Goal: Task Accomplishment & Management: Use online tool/utility

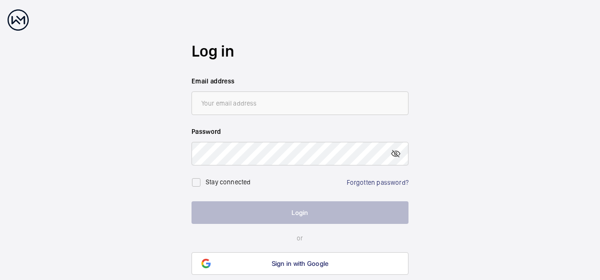
type input "[EMAIL_ADDRESS][DOMAIN_NAME]"
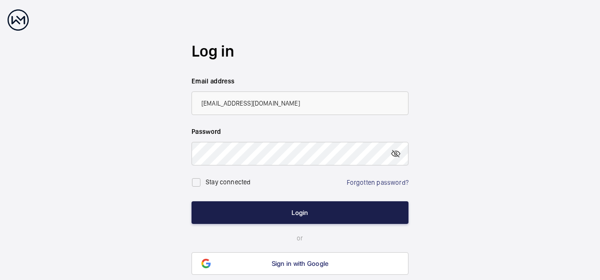
click at [378, 216] on button "Login" at bounding box center [299, 212] width 217 height 23
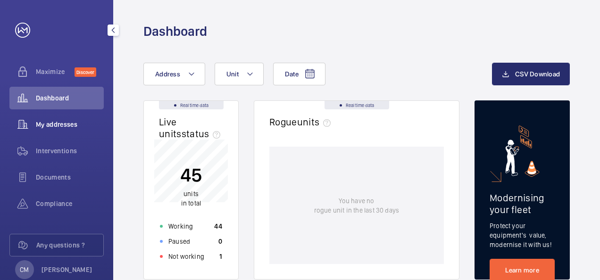
click at [74, 118] on div "My addresses" at bounding box center [56, 124] width 94 height 23
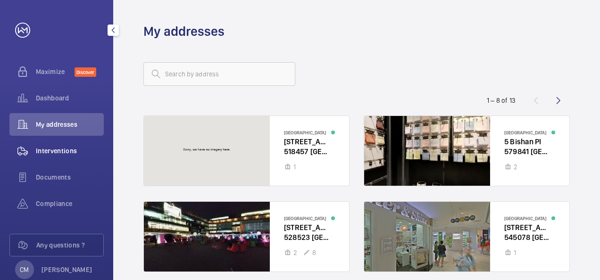
click at [31, 141] on wm-front-icon-button at bounding box center [22, 151] width 26 height 23
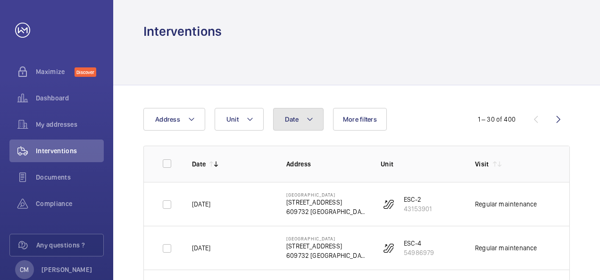
click at [314, 120] on button "Date" at bounding box center [298, 119] width 50 height 23
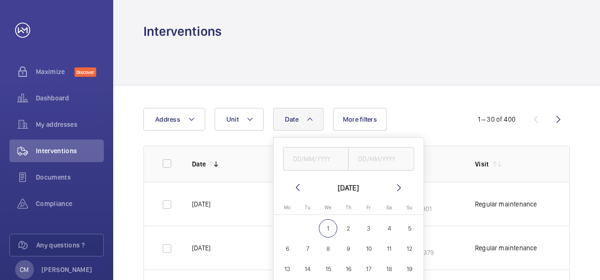
click at [292, 187] on mat-icon at bounding box center [297, 187] width 11 height 11
click at [284, 226] on span "1" at bounding box center [287, 228] width 18 height 18
type input "[DATE]"
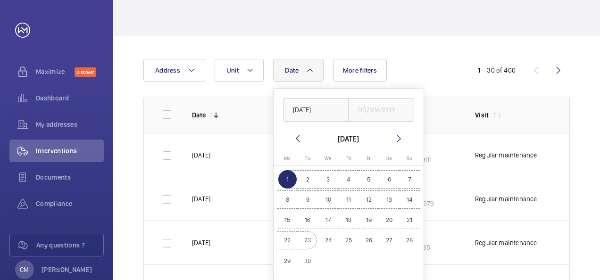
scroll to position [94, 0]
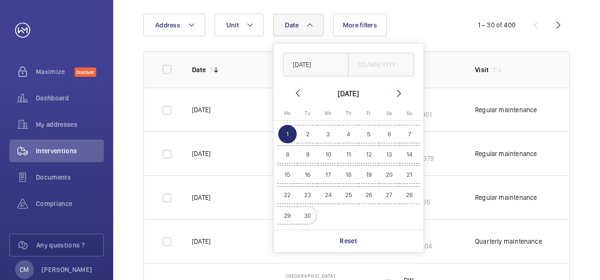
click at [310, 216] on span "30" at bounding box center [307, 215] width 18 height 18
type input "[DATE]"
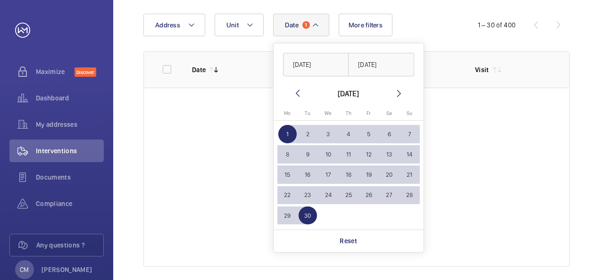
click at [428, 31] on div "Date 1 [DATE] [DATE] [DATE] [DATE] Mo [DATE] Tu [DATE] We [DATE] Th [DATE] Fr […" at bounding box center [299, 25] width 313 height 23
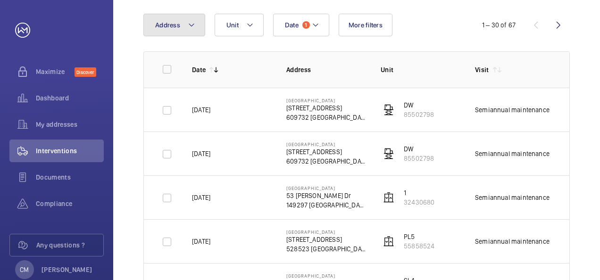
click at [181, 24] on button "Address" at bounding box center [174, 25] width 62 height 23
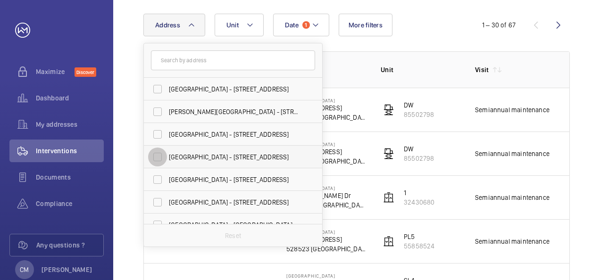
click at [158, 159] on input "[GEOGRAPHIC_DATA] - [STREET_ADDRESS]" at bounding box center [157, 157] width 19 height 19
checkbox input "true"
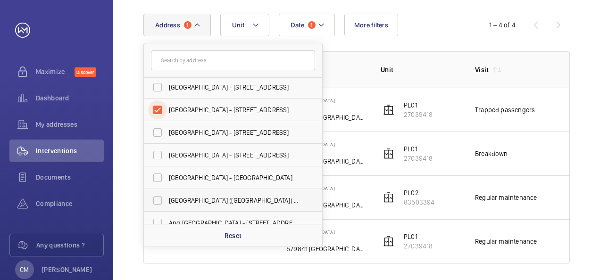
scroll to position [94, 0]
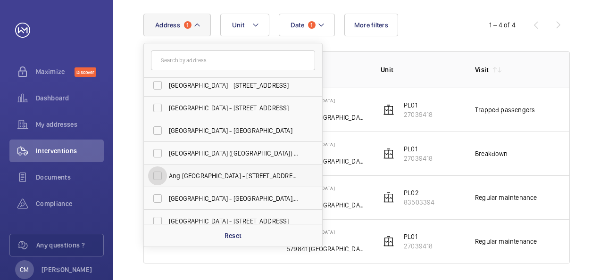
click at [158, 169] on input "Ang [GEOGRAPHIC_DATA] - [STREET_ADDRESS]" at bounding box center [157, 175] width 19 height 19
checkbox input "true"
click at [153, 194] on input "[GEOGRAPHIC_DATA] - [GEOGRAPHIC_DATA], [GEOGRAPHIC_DATA] 730900" at bounding box center [157, 198] width 19 height 19
checkbox input "true"
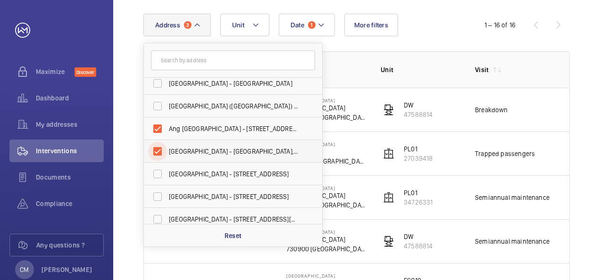
scroll to position [148, 0]
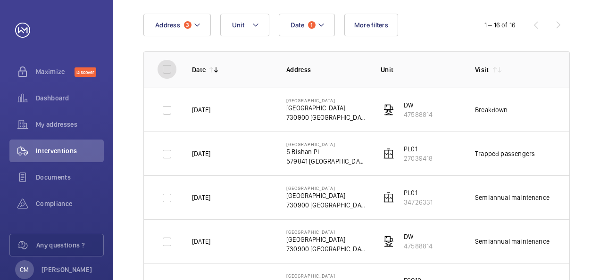
click at [171, 66] on input "checkbox" at bounding box center [166, 69] width 19 height 19
checkbox input "true"
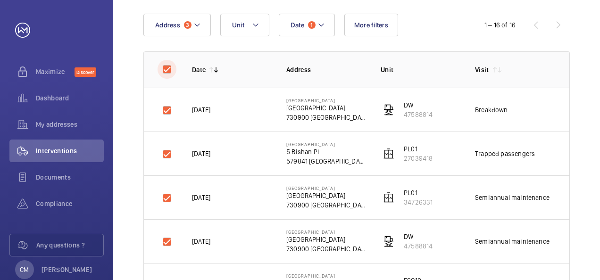
checkbox input "true"
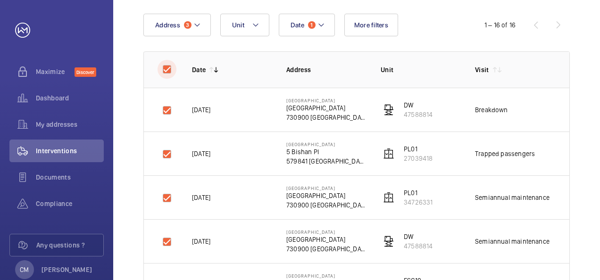
checkbox input "true"
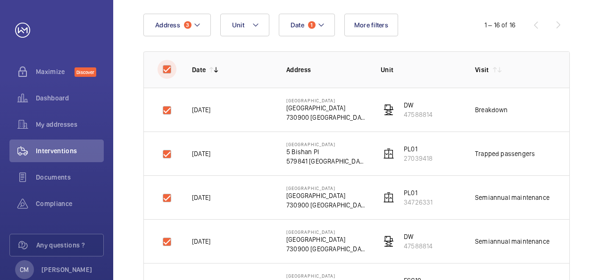
checkbox input "true"
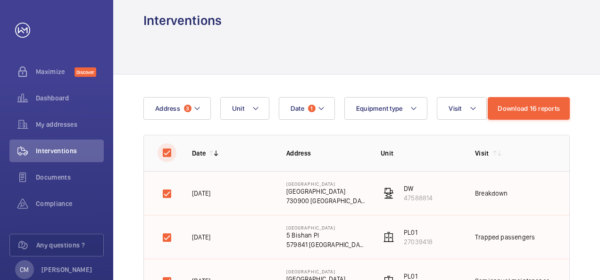
scroll to position [0, 0]
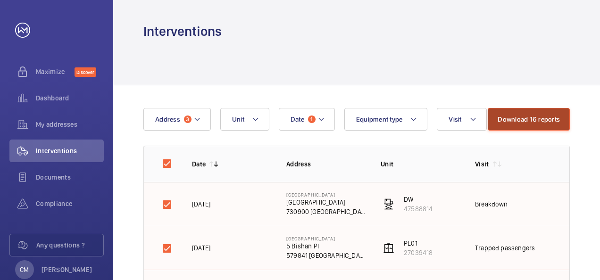
click at [548, 121] on button "Download 16 reports" at bounding box center [528, 119] width 82 height 23
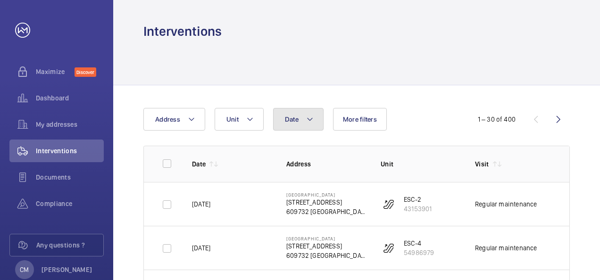
click at [302, 117] on button "Date" at bounding box center [298, 119] width 50 height 23
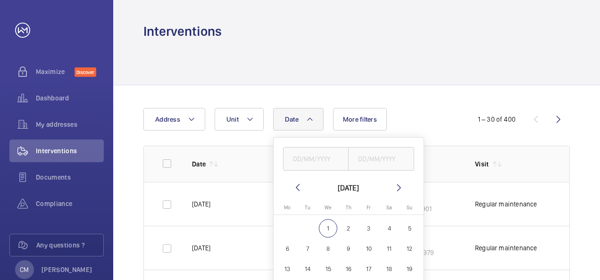
drag, startPoint x: 290, startPoint y: 188, endPoint x: 297, endPoint y: 191, distance: 7.4
click at [296, 190] on wm-front-date-range-picker-header "[DATE]" at bounding box center [348, 187] width 113 height 11
click at [299, 189] on mat-icon at bounding box center [297, 187] width 11 height 11
click at [290, 224] on span "1" at bounding box center [287, 228] width 18 height 18
type input "[DATE]"
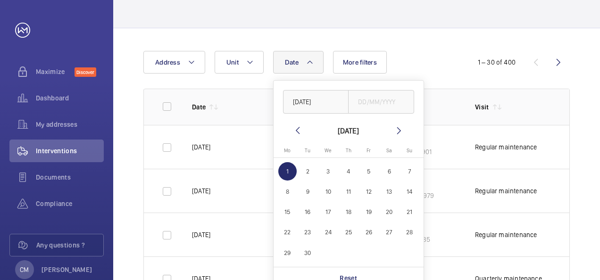
scroll to position [141, 0]
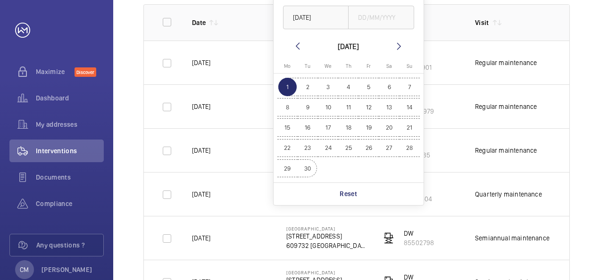
click at [310, 167] on span "30" at bounding box center [307, 168] width 18 height 18
type input "[DATE]"
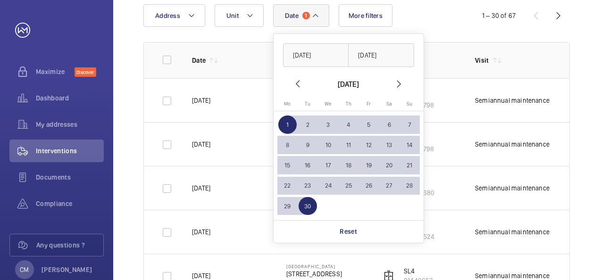
scroll to position [141, 0]
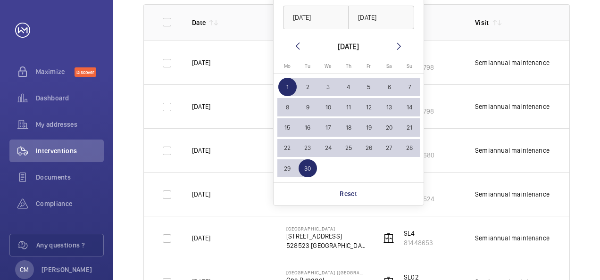
click at [431, 20] on p "Unit" at bounding box center [419, 22] width 79 height 9
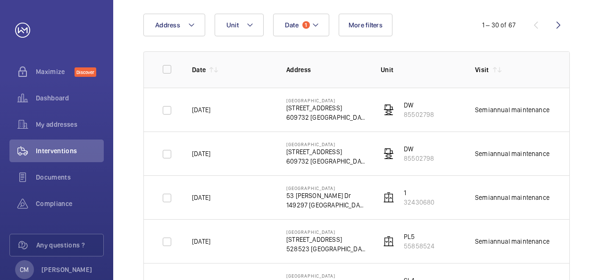
scroll to position [0, 0]
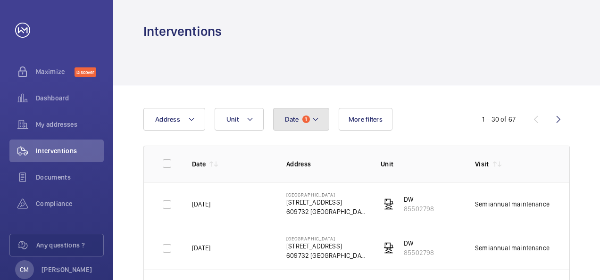
click at [315, 125] on button "Date 1" at bounding box center [301, 119] width 56 height 23
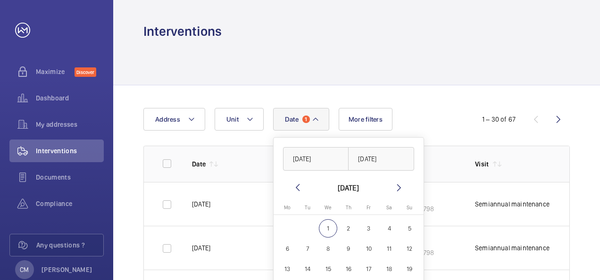
click at [490, 111] on div "Date 1 [DATE] [DATE] [DATE] [DATE] Mo [DATE] Tu [DATE] We [DATE] Th [DATE] Fr […" at bounding box center [356, 119] width 426 height 23
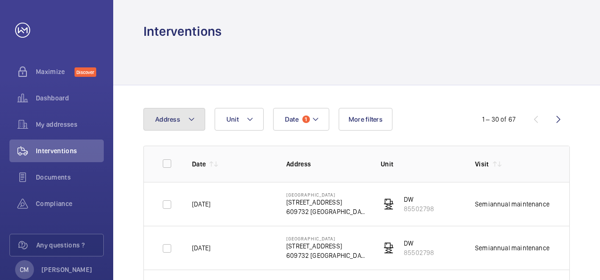
click at [179, 116] on span "Address" at bounding box center [167, 119] width 25 height 8
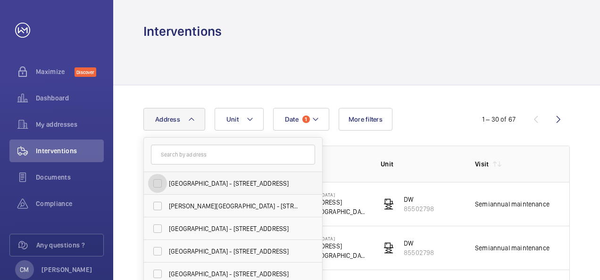
click at [158, 179] on input "[GEOGRAPHIC_DATA] - [STREET_ADDRESS]" at bounding box center [157, 183] width 19 height 19
checkbox input "true"
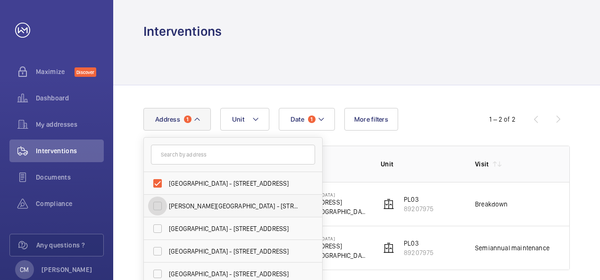
click at [162, 205] on input "[PERSON_NAME][GEOGRAPHIC_DATA] - [STREET_ADDRESS][PERSON_NAME]" at bounding box center [157, 206] width 19 height 19
checkbox input "true"
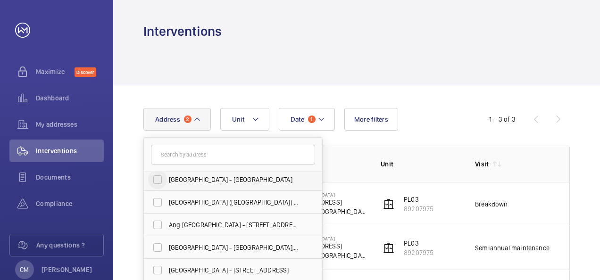
scroll to position [141, 0]
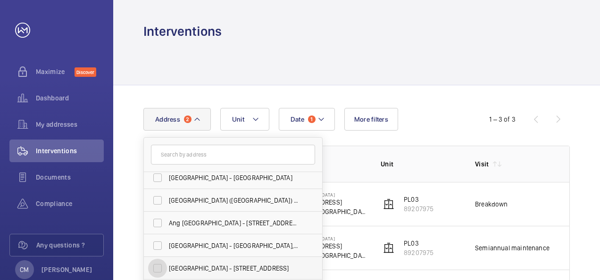
click at [167, 270] on div "[GEOGRAPHIC_DATA] - [STREET_ADDRESS]" at bounding box center [157, 268] width 19 height 19
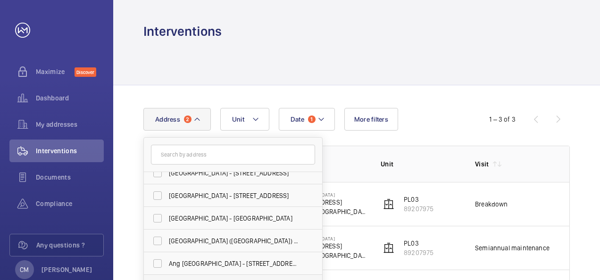
scroll to position [148, 0]
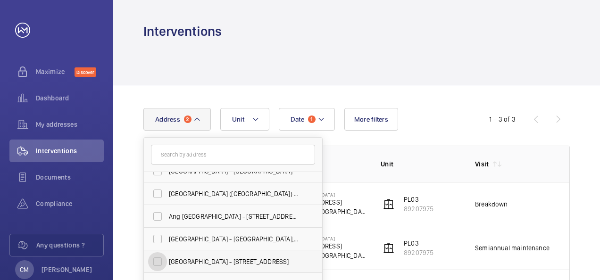
click at [156, 260] on input "[GEOGRAPHIC_DATA] - [STREET_ADDRESS]" at bounding box center [157, 261] width 19 height 19
checkbox input "true"
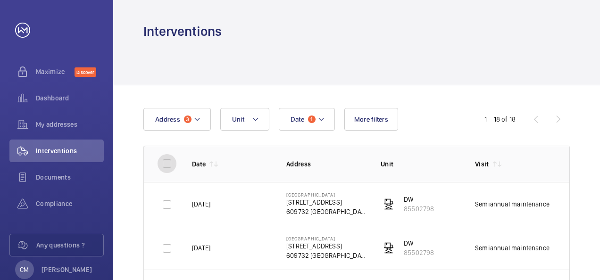
click at [165, 161] on input "checkbox" at bounding box center [166, 163] width 19 height 19
checkbox input "true"
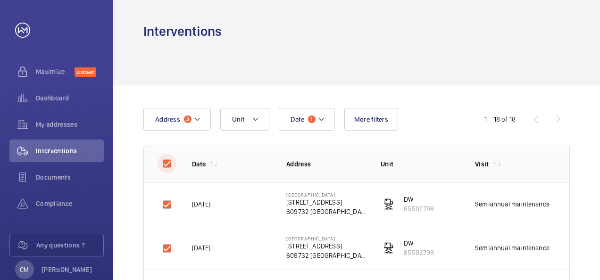
checkbox input "true"
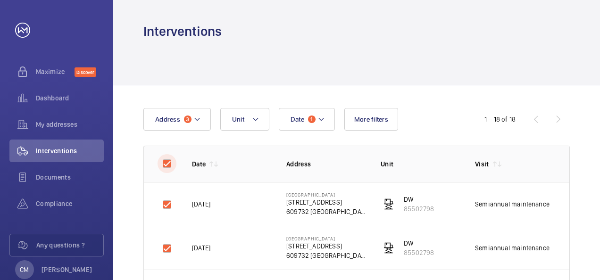
checkbox input "true"
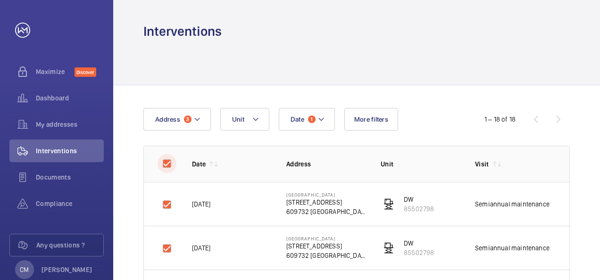
checkbox input "true"
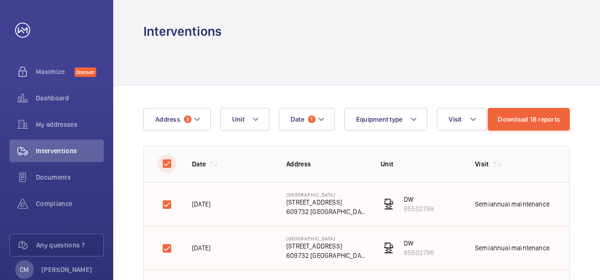
scroll to position [94, 0]
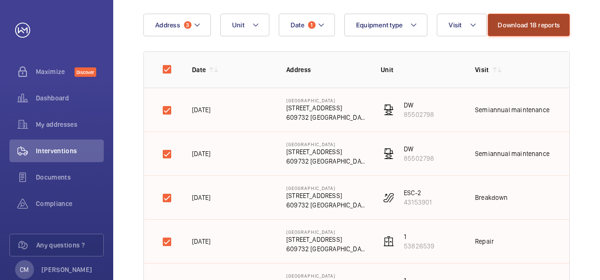
click at [513, 26] on button "Download 18 reports" at bounding box center [528, 25] width 82 height 23
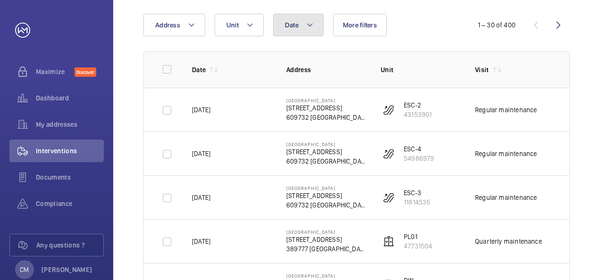
click at [306, 25] on mat-icon at bounding box center [310, 24] width 8 height 11
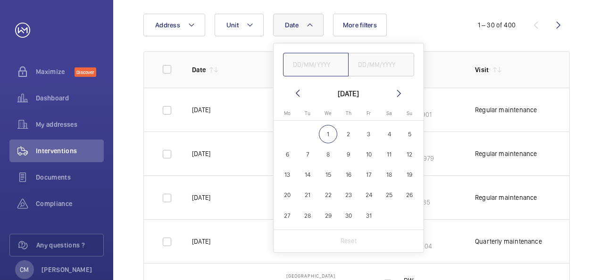
click at [304, 69] on input "text" at bounding box center [316, 65] width 66 height 24
click at [299, 93] on mat-icon at bounding box center [297, 93] width 11 height 11
click at [289, 132] on span "1" at bounding box center [287, 134] width 18 height 18
type input "[DATE]"
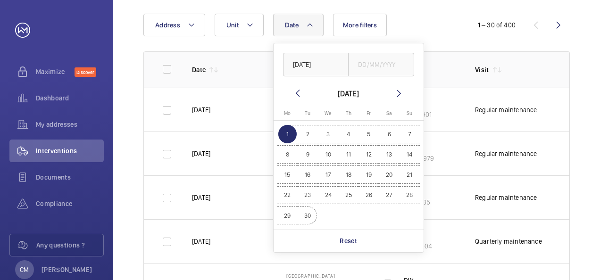
click at [306, 215] on span "30" at bounding box center [307, 215] width 18 height 18
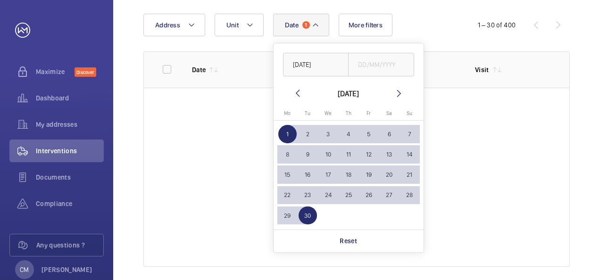
type input "[DATE]"
click at [412, 25] on div "Date 1 [DATE] [DATE] [DATE] [DATE] Mo [DATE] Tu [DATE] We [DATE] Th [DATE] Fr […" at bounding box center [299, 25] width 313 height 23
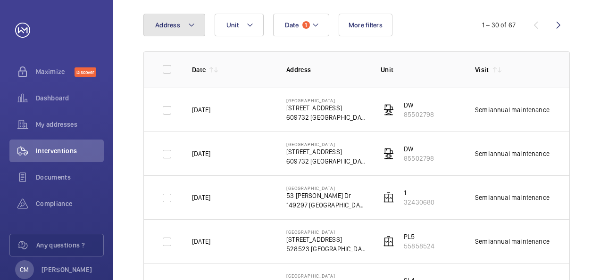
click at [189, 30] on mat-icon at bounding box center [192, 24] width 8 height 11
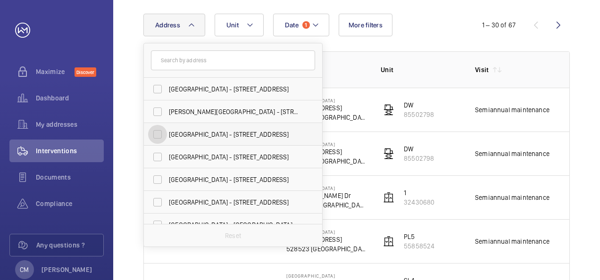
click at [154, 136] on input "[GEOGRAPHIC_DATA] - [STREET_ADDRESS]" at bounding box center [157, 134] width 19 height 19
checkbox input "true"
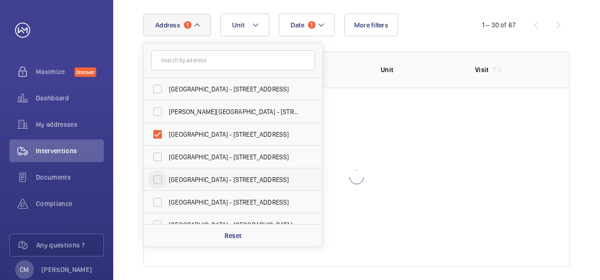
click at [159, 168] on label "[GEOGRAPHIC_DATA] - [STREET_ADDRESS]" at bounding box center [226, 157] width 164 height 23
click at [159, 166] on input "[GEOGRAPHIC_DATA] - [STREET_ADDRESS]" at bounding box center [157, 157] width 19 height 19
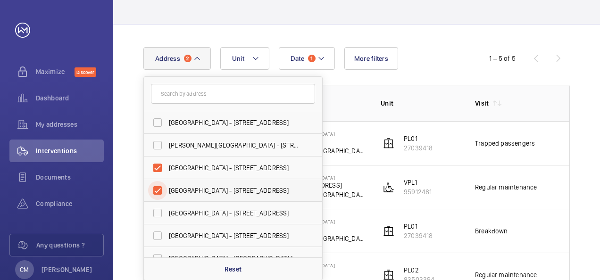
click at [159, 189] on input "[GEOGRAPHIC_DATA] - [STREET_ADDRESS]" at bounding box center [157, 190] width 19 height 19
checkbox input "false"
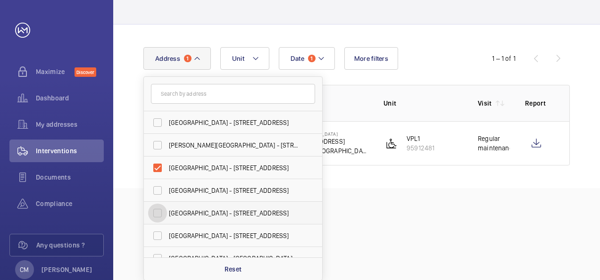
click at [158, 213] on input "[GEOGRAPHIC_DATA] - [STREET_ADDRESS]" at bounding box center [157, 213] width 19 height 19
checkbox input "true"
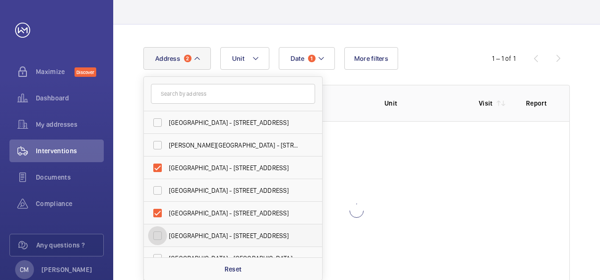
click at [160, 238] on input "[GEOGRAPHIC_DATA] - [STREET_ADDRESS]" at bounding box center [157, 235] width 19 height 19
checkbox input "true"
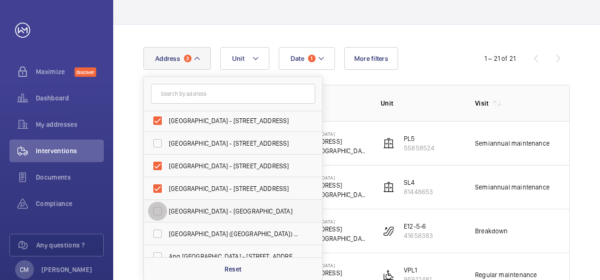
click at [158, 208] on input "[GEOGRAPHIC_DATA] - [GEOGRAPHIC_DATA]" at bounding box center [157, 211] width 19 height 19
checkbox input "true"
click at [160, 233] on input "[GEOGRAPHIC_DATA] ([GEOGRAPHIC_DATA]) - [GEOGRAPHIC_DATA]" at bounding box center [157, 233] width 19 height 19
checkbox input "true"
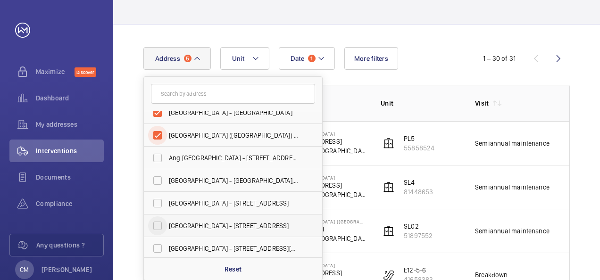
scroll to position [148, 0]
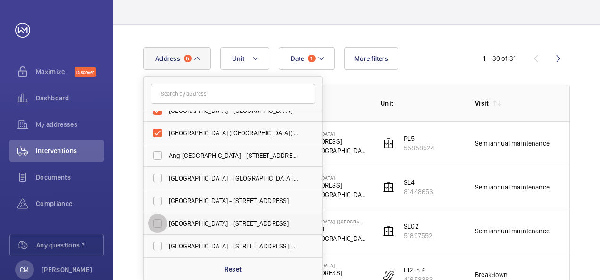
click at [155, 222] on input "[GEOGRAPHIC_DATA] - [STREET_ADDRESS]" at bounding box center [157, 223] width 19 height 19
checkbox input "true"
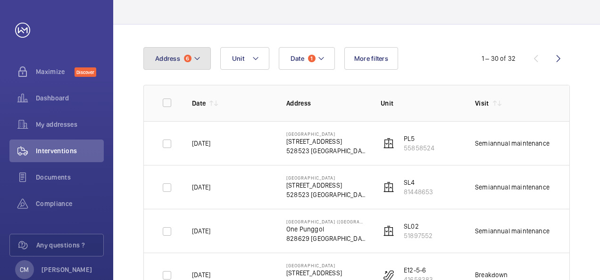
click at [206, 58] on button "Address 6" at bounding box center [176, 58] width 67 height 23
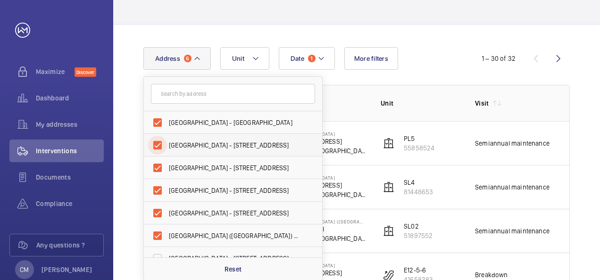
click at [156, 145] on input "[GEOGRAPHIC_DATA] - [STREET_ADDRESS]" at bounding box center [157, 145] width 19 height 19
checkbox input "false"
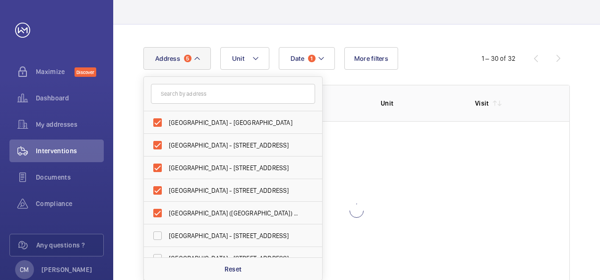
click at [412, 71] on wm-front-table "Date 1 Address 5 [GEOGRAPHIC_DATA] - [GEOGRAPHIC_DATA] - [STREET_ADDRESS][GEOGR…" at bounding box center [356, 173] width 426 height 253
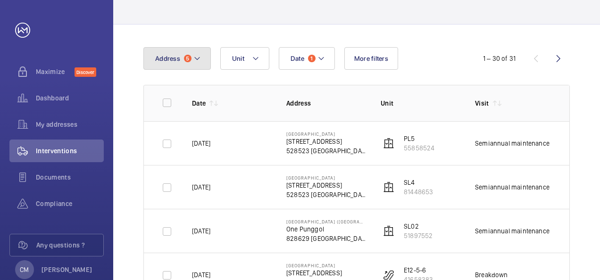
click at [179, 60] on button "Address 5" at bounding box center [176, 58] width 67 height 23
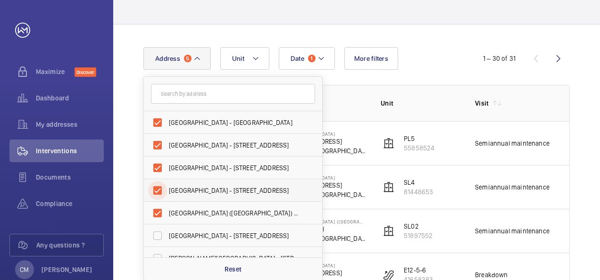
click at [157, 188] on input "[GEOGRAPHIC_DATA] - [STREET_ADDRESS]" at bounding box center [157, 190] width 19 height 19
checkbox input "false"
click at [418, 86] on th "Unit" at bounding box center [412, 103] width 94 height 36
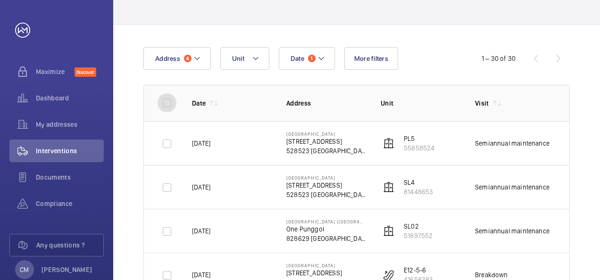
click at [165, 99] on input "checkbox" at bounding box center [166, 102] width 19 height 19
checkbox input "true"
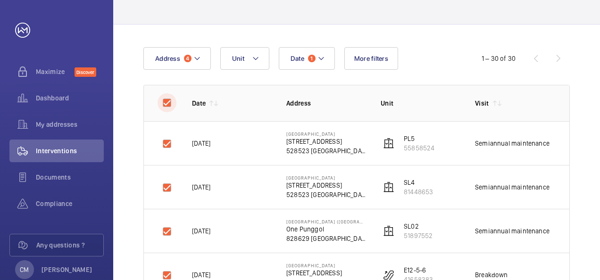
checkbox input "true"
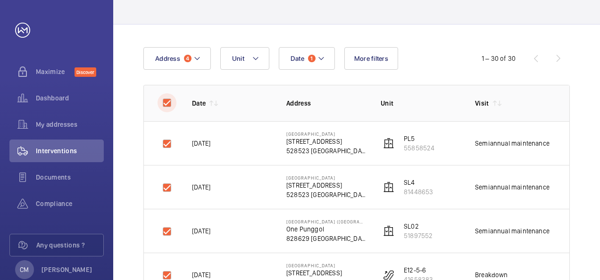
checkbox input "true"
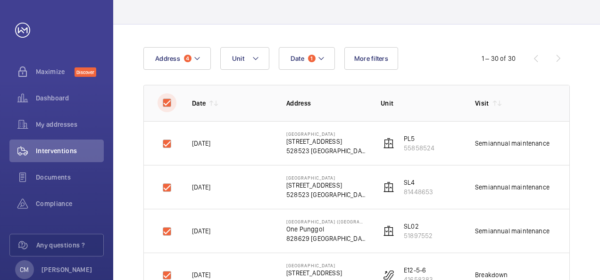
checkbox input "true"
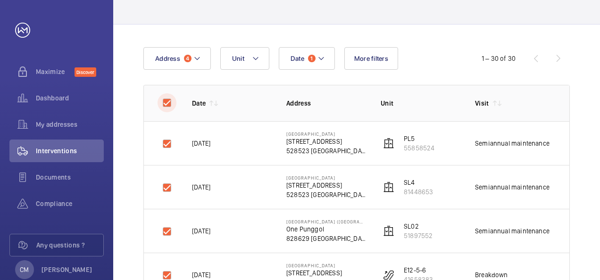
checkbox input "true"
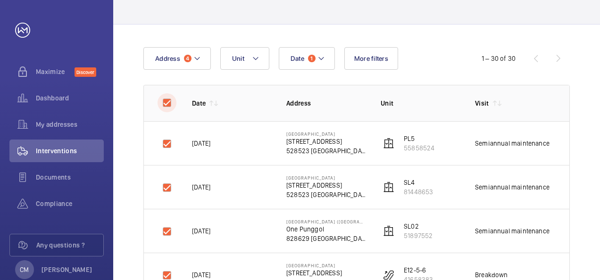
checkbox input "true"
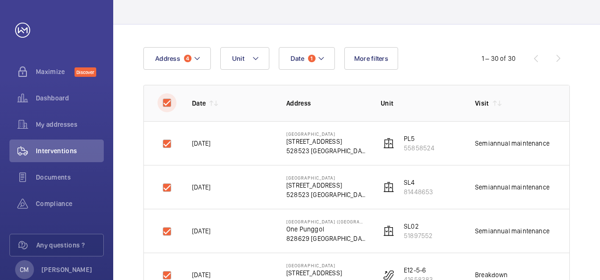
checkbox input "true"
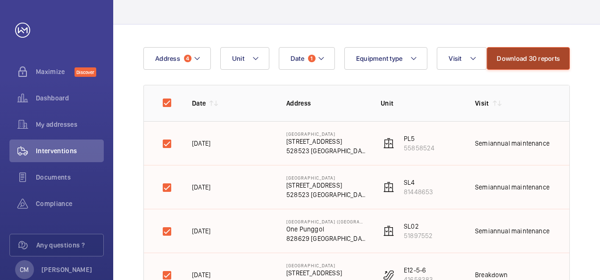
click at [525, 61] on button "Download 30 reports" at bounding box center [527, 58] width 83 height 23
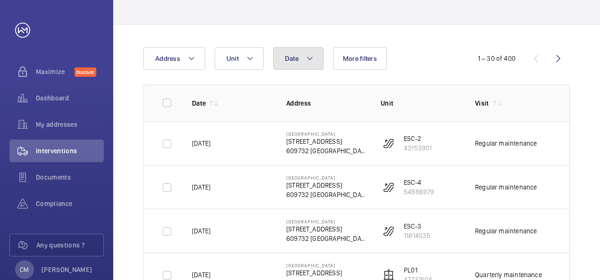
click at [302, 58] on button "Date" at bounding box center [298, 58] width 50 height 23
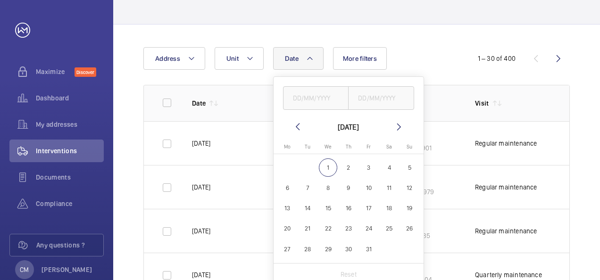
click at [296, 126] on mat-icon at bounding box center [297, 126] width 11 height 11
click at [295, 169] on button "1" at bounding box center [287, 167] width 20 height 20
type input "[DATE]"
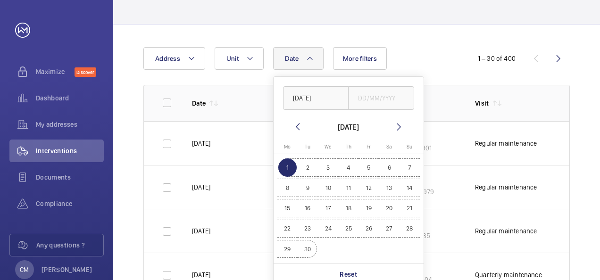
click at [304, 252] on span "30" at bounding box center [307, 249] width 18 height 18
type input "[DATE]"
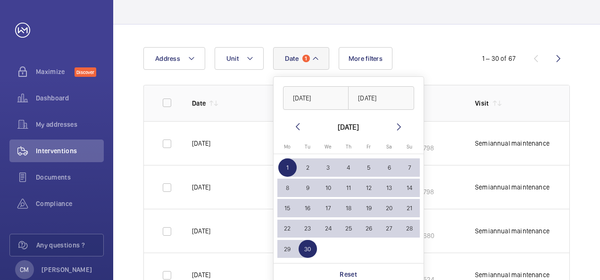
click at [236, 93] on th "Date" at bounding box center [224, 103] width 94 height 36
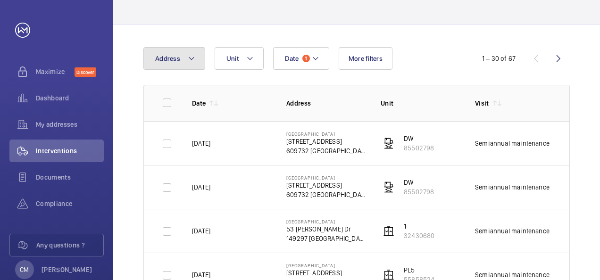
click at [191, 58] on mat-icon at bounding box center [192, 58] width 8 height 11
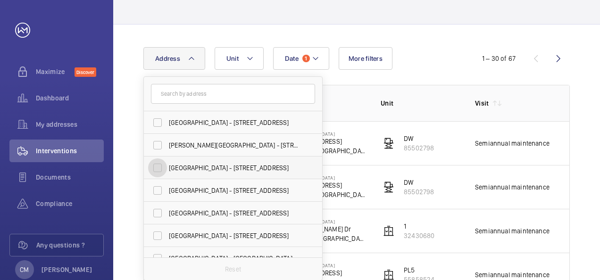
click at [157, 169] on input "[GEOGRAPHIC_DATA] - [STREET_ADDRESS]" at bounding box center [157, 167] width 19 height 19
checkbox input "true"
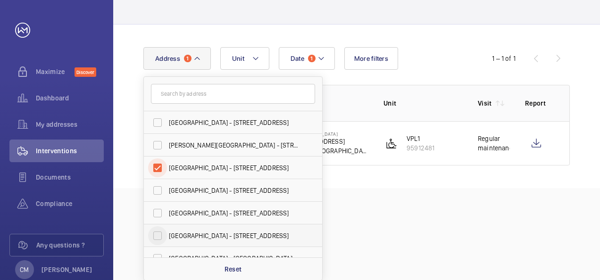
scroll to position [47, 0]
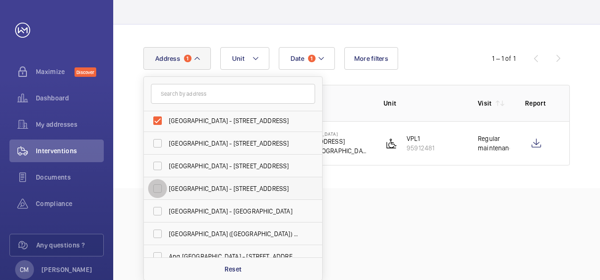
click at [155, 185] on input "[GEOGRAPHIC_DATA] - [STREET_ADDRESS]" at bounding box center [157, 188] width 19 height 19
checkbox input "true"
click at [413, 245] on div "Interventions Date 1 Address [GEOGRAPHIC_DATA] - [STREET_ADDRESS] [PERSON_NAME]…" at bounding box center [356, 140] width 486 height 280
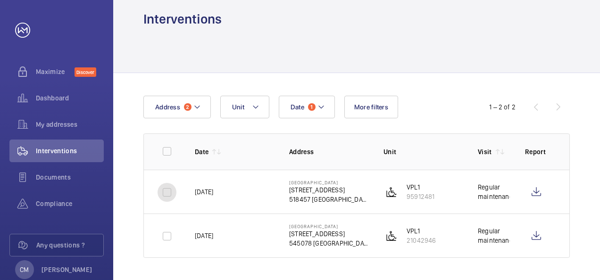
click at [158, 193] on input "checkbox" at bounding box center [166, 192] width 19 height 19
checkbox input "true"
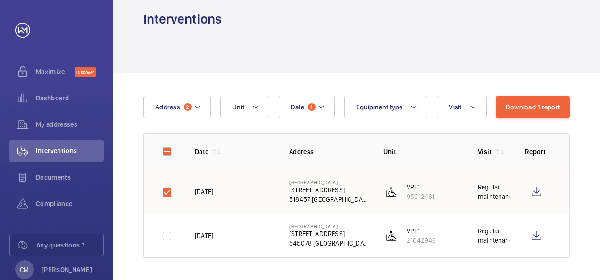
click at [155, 231] on td at bounding box center [162, 236] width 36 height 44
click at [160, 237] on input "checkbox" at bounding box center [166, 236] width 19 height 19
checkbox input "true"
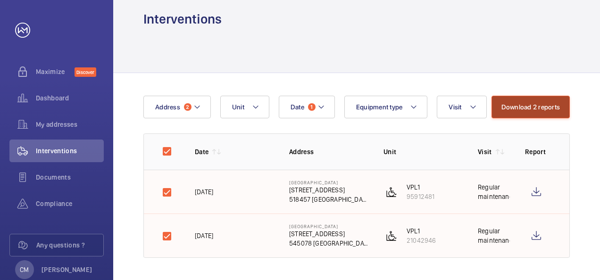
click at [535, 110] on button "Download 2 reports" at bounding box center [530, 107] width 79 height 23
